Goal: Task Accomplishment & Management: Manage account settings

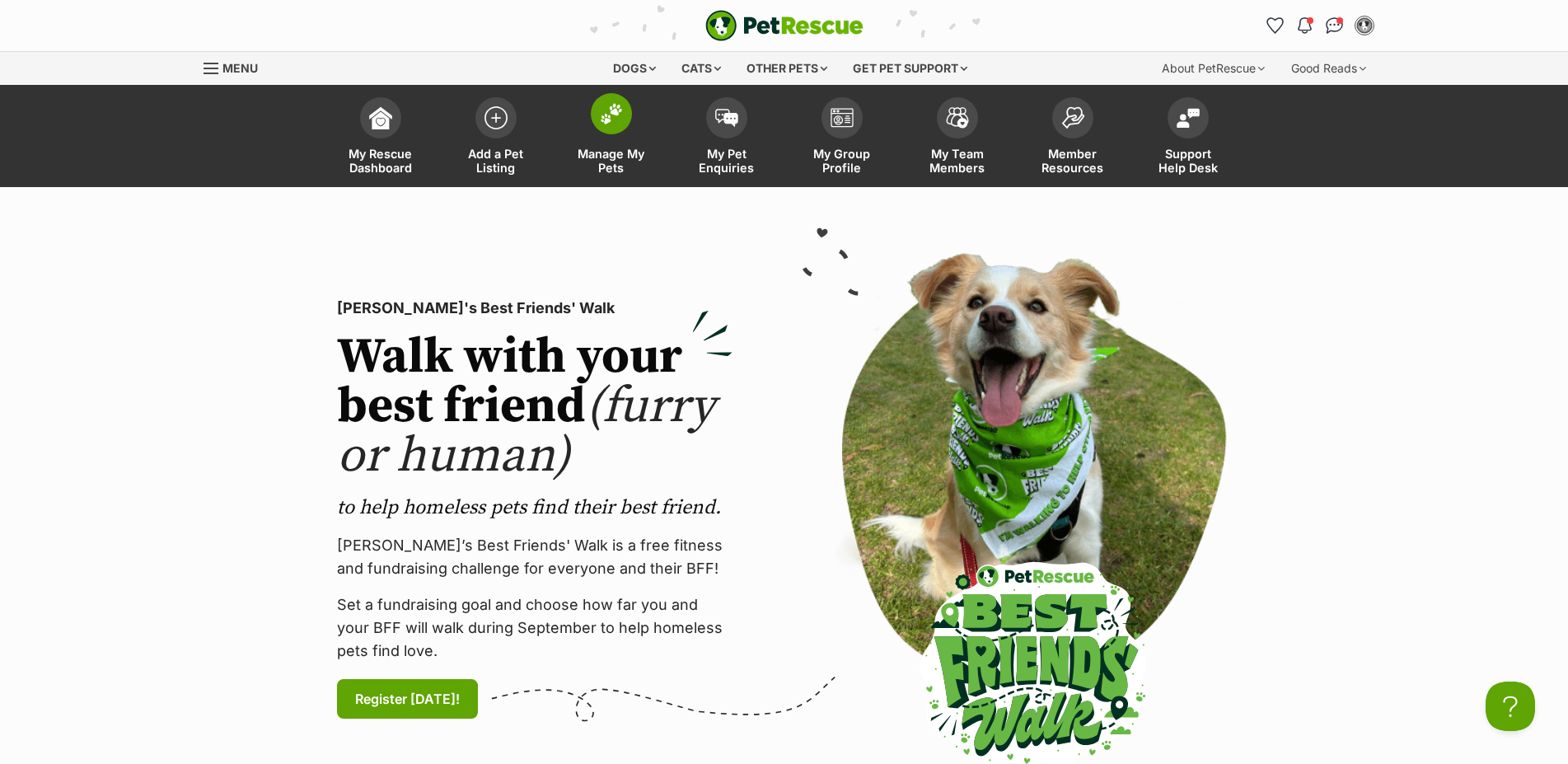
click at [605, 118] on img at bounding box center [611, 113] width 23 height 22
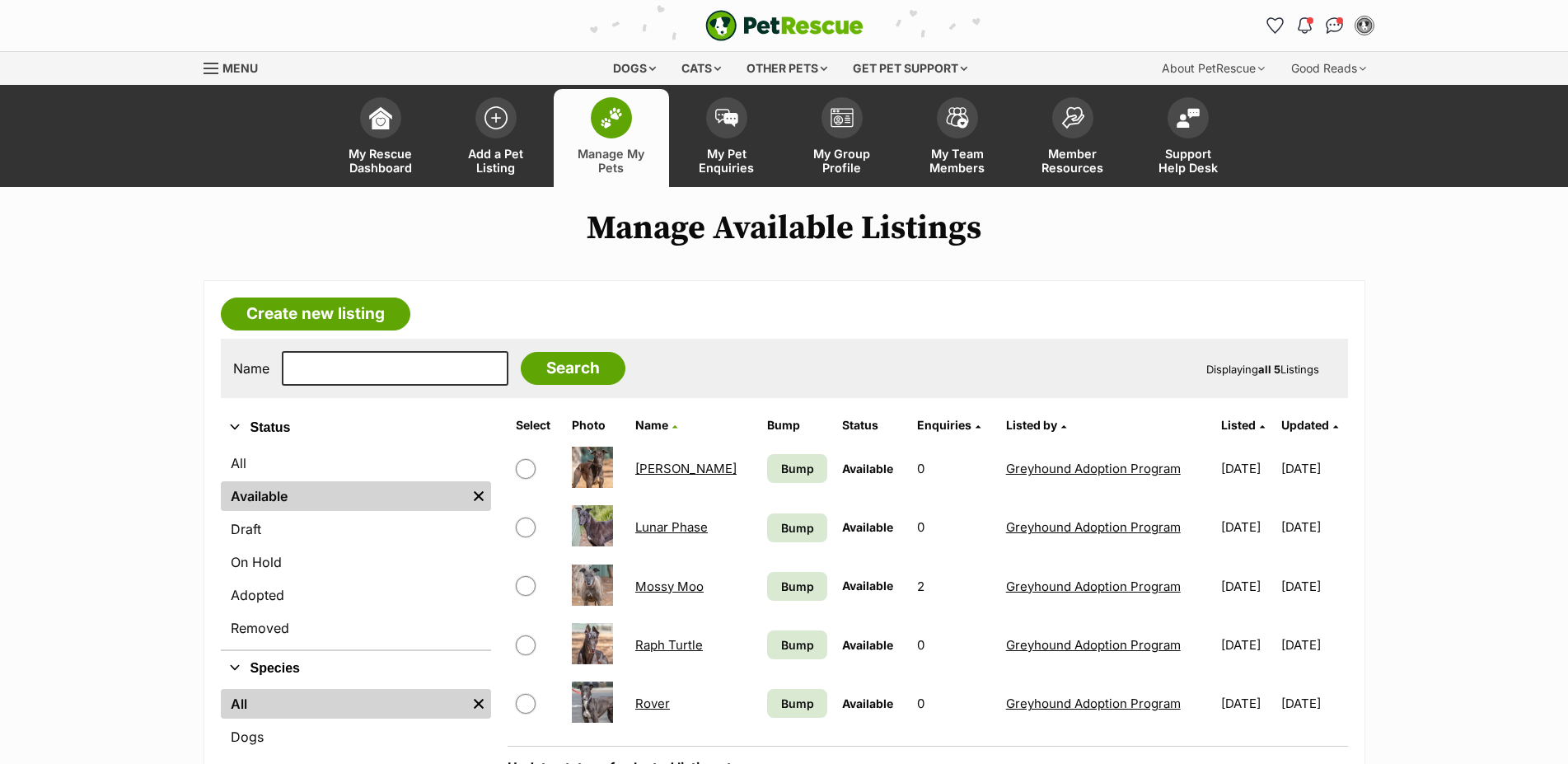
scroll to position [168, 0]
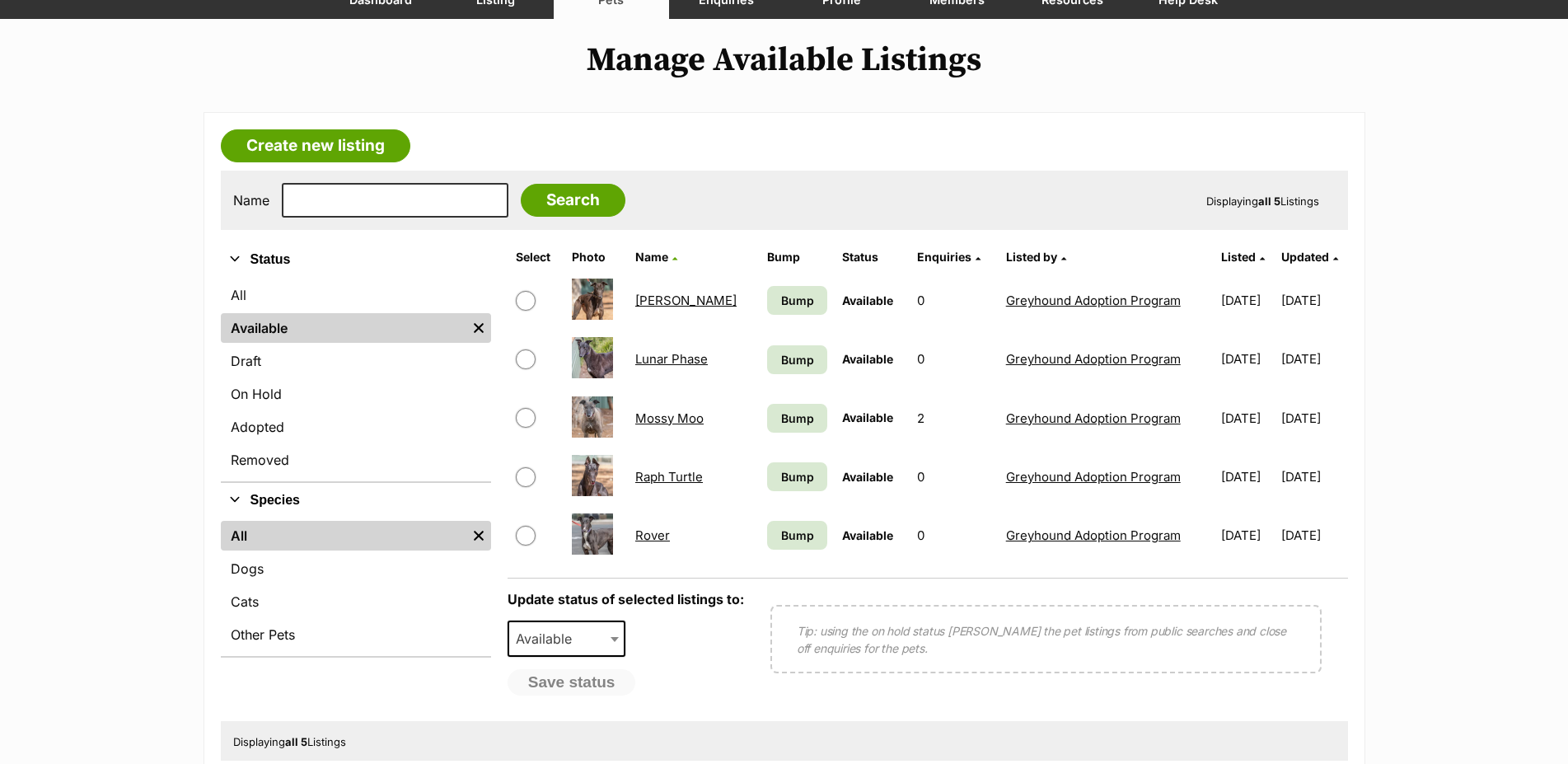
click at [535, 310] on input "checkbox" at bounding box center [525, 301] width 20 height 20
checkbox input "true"
click at [524, 485] on input "checkbox" at bounding box center [525, 477] width 20 height 20
checkbox input "true"
click at [527, 369] on input "checkbox" at bounding box center [525, 359] width 20 height 20
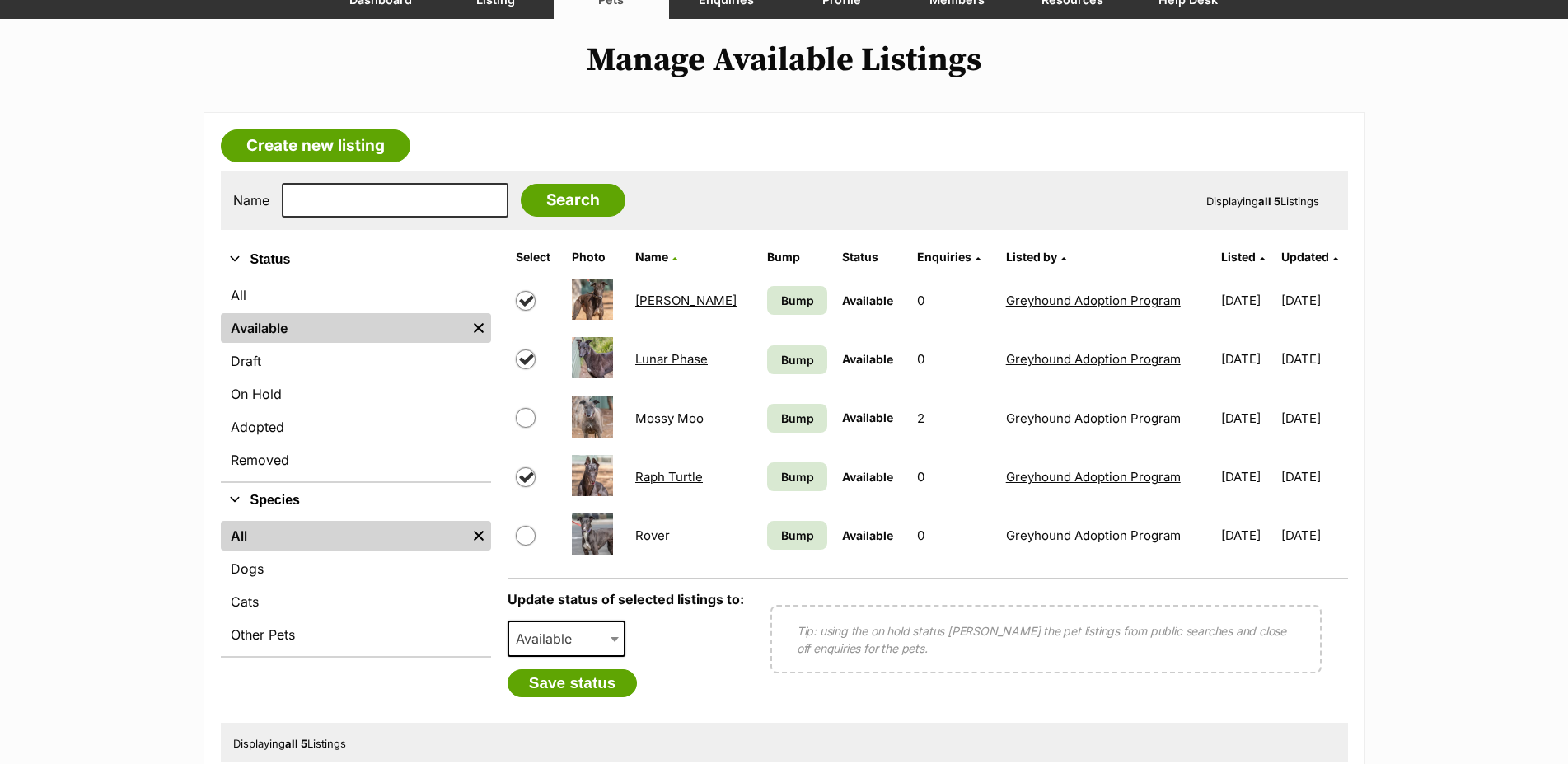
checkbox input "true"
click at [517, 545] on input "checkbox" at bounding box center [525, 535] width 20 height 20
checkbox input "true"
click at [525, 428] on input "checkbox" at bounding box center [525, 418] width 20 height 20
checkbox input "true"
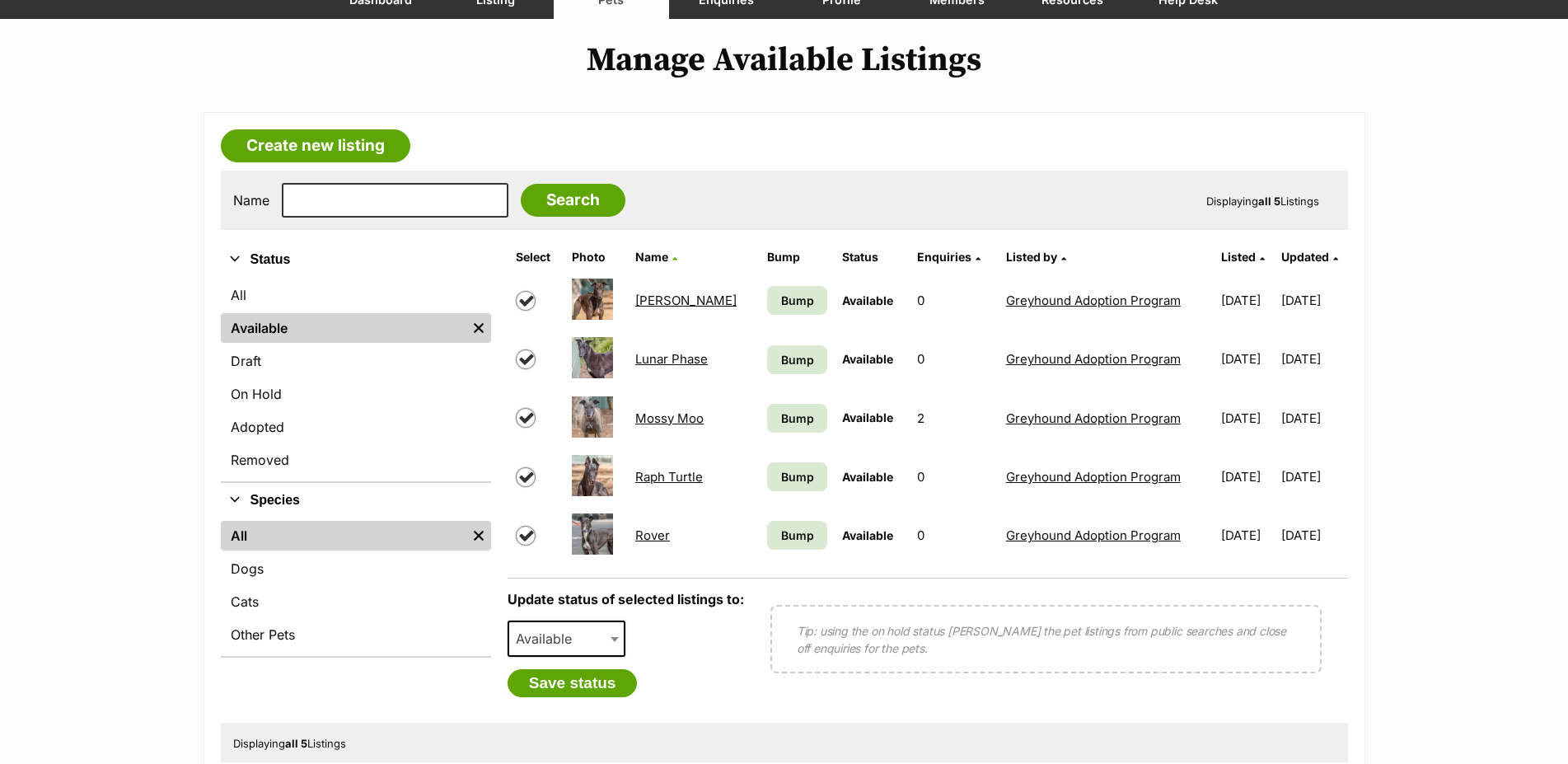
click at [593, 656] on span "Available" at bounding box center [566, 638] width 118 height 36
select select "rehomed"
click at [622, 697] on button "Save status" at bounding box center [572, 683] width 130 height 28
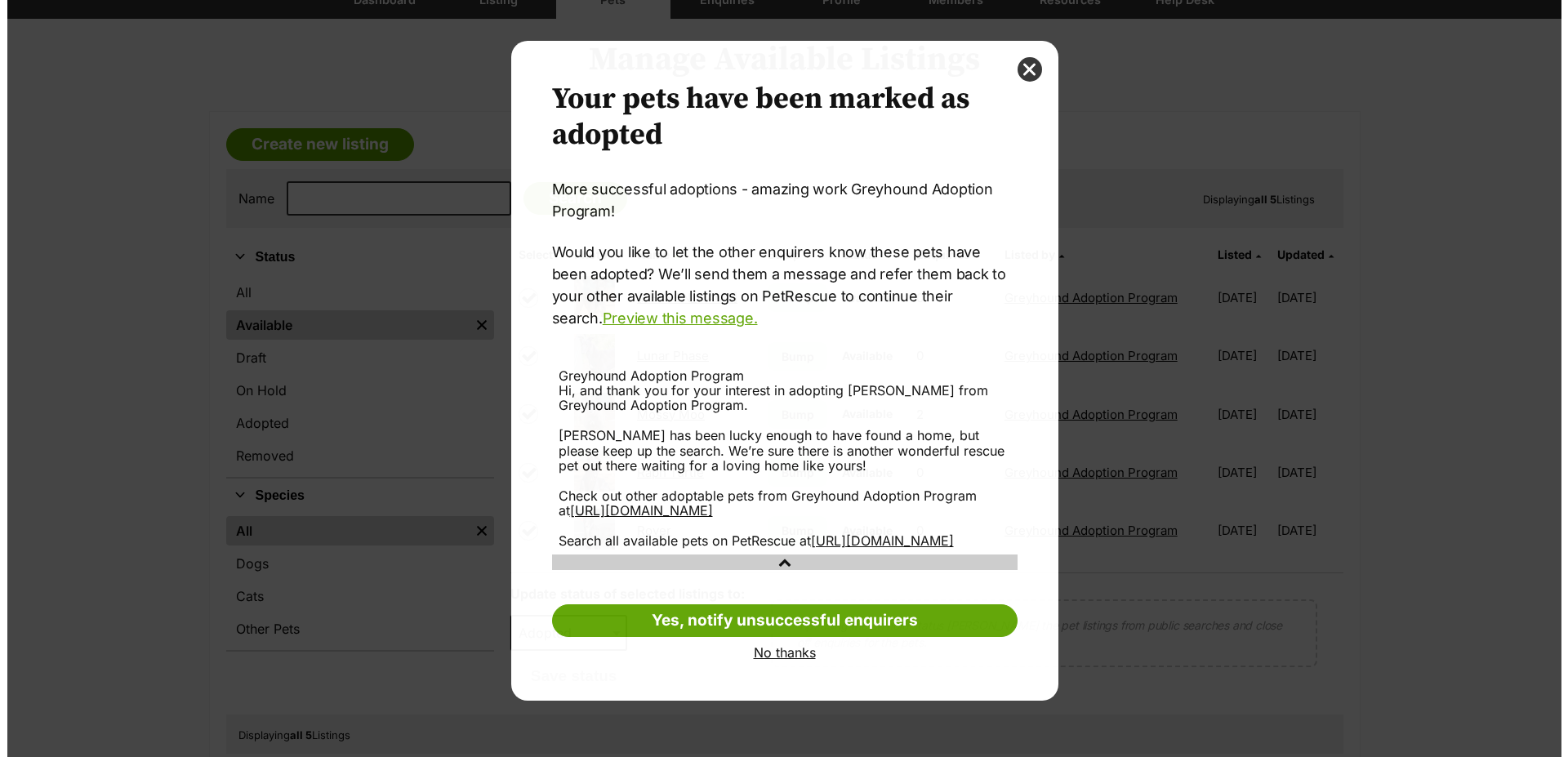
scroll to position [0, 0]
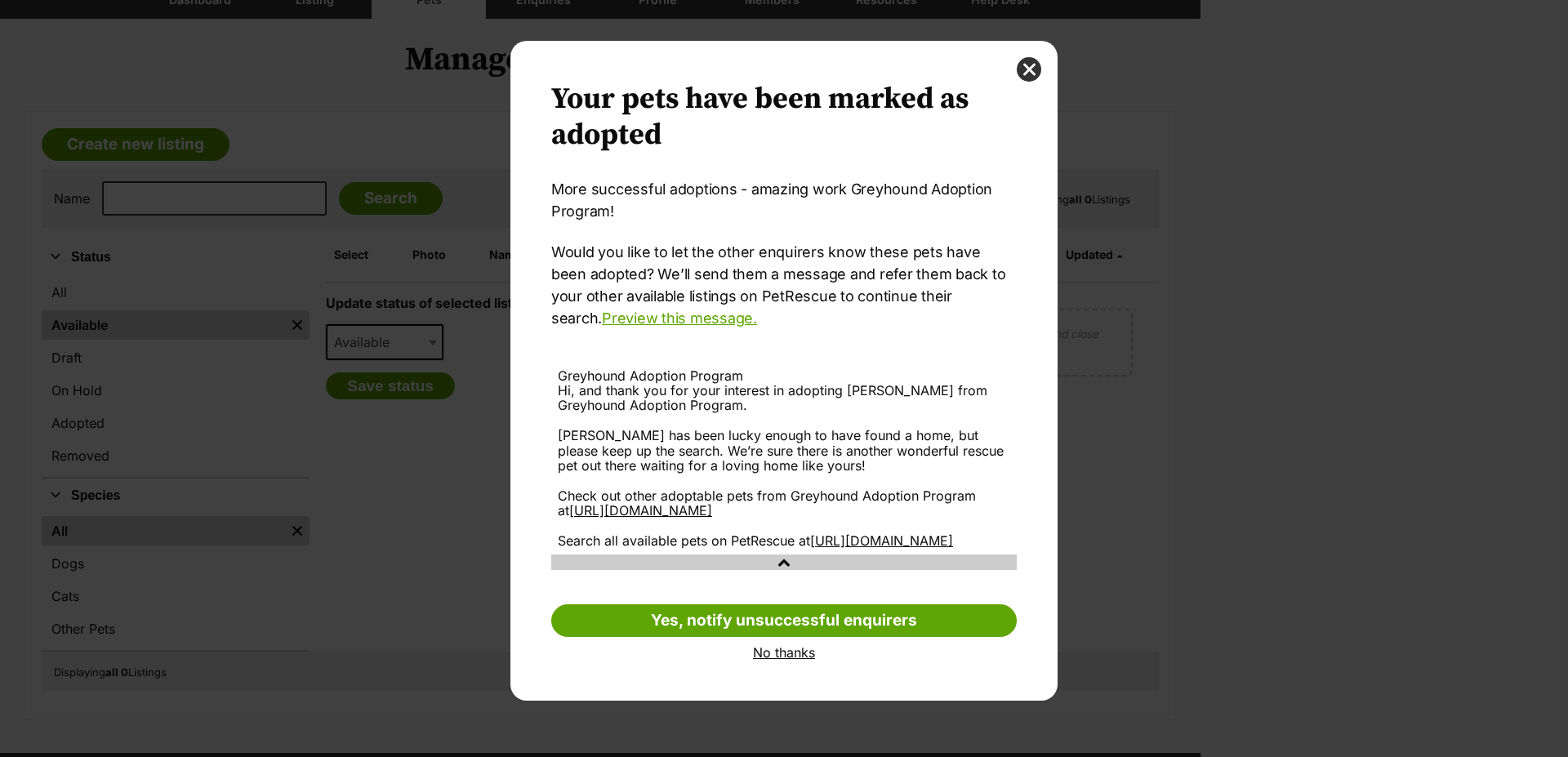
click at [770, 659] on link "No thanks" at bounding box center [784, 652] width 465 height 15
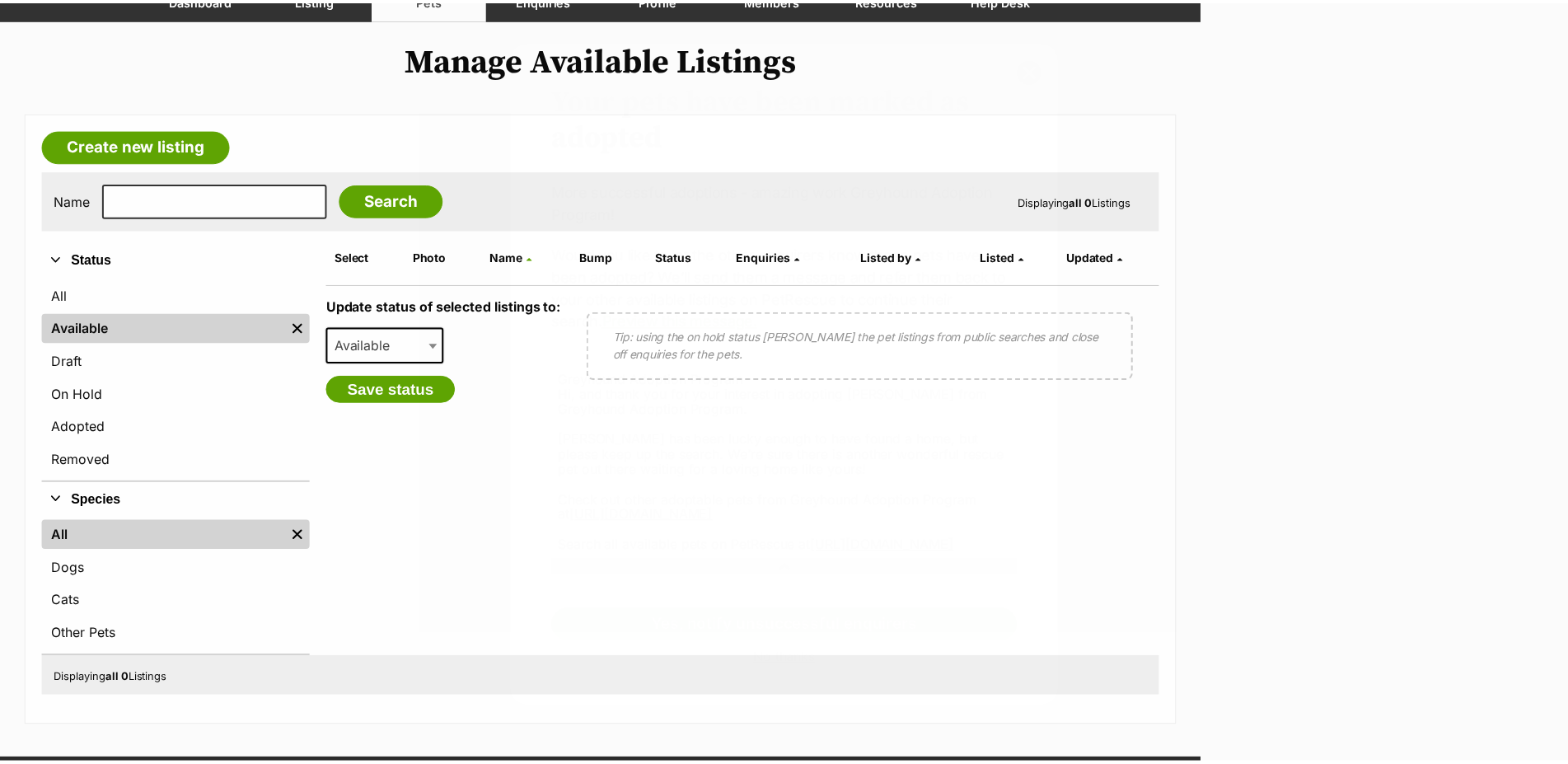
scroll to position [168, 0]
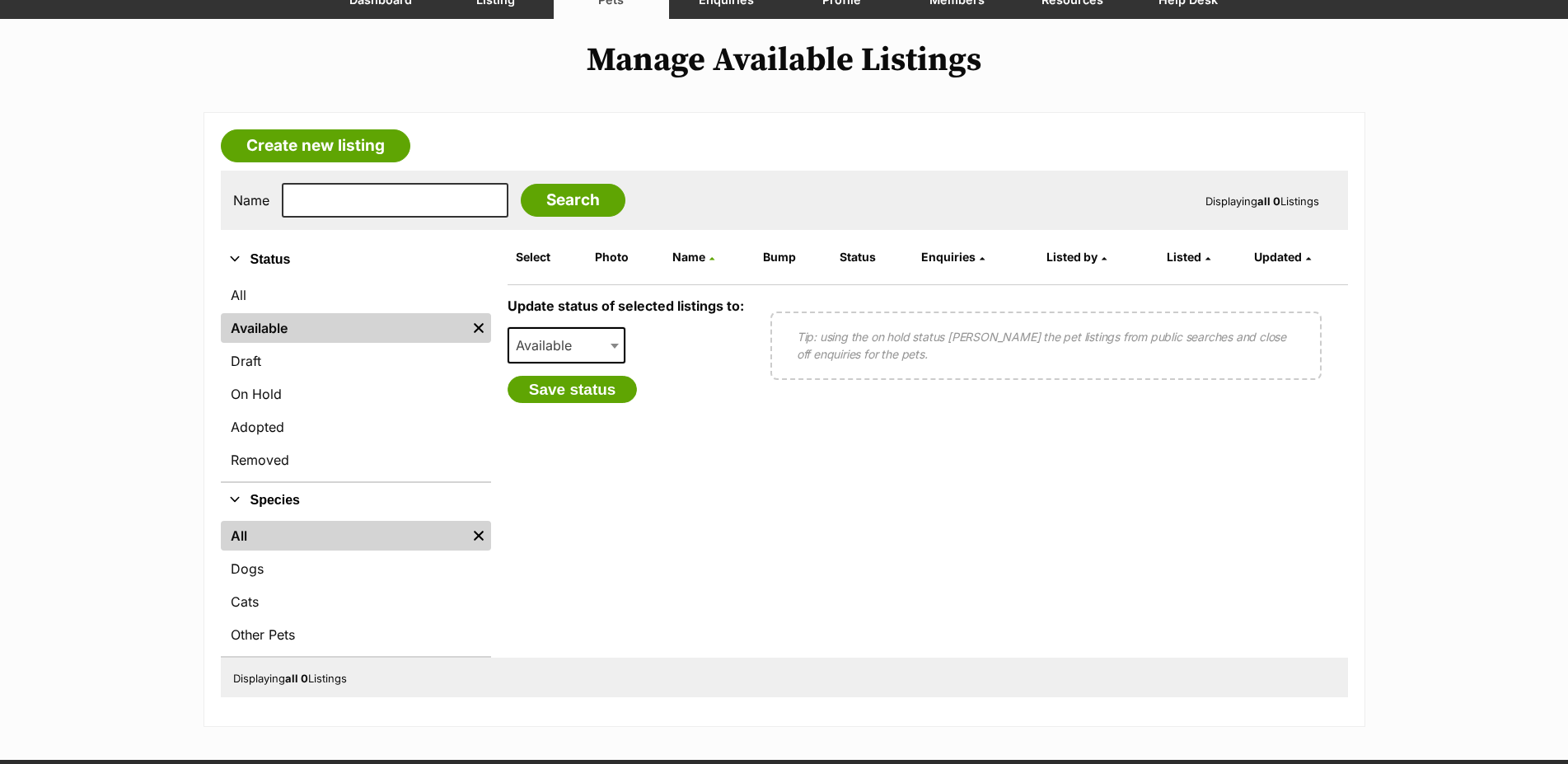
click at [1018, 548] on form "Select Photo Name Bump Status Enquiries Listed by Listed Updated Update status …" at bounding box center [927, 450] width 841 height 415
click at [649, 484] on form "Select Photo Name Bump Status Enquiries Listed by Listed Updated Update status …" at bounding box center [927, 450] width 841 height 415
